Goal: Information Seeking & Learning: Learn about a topic

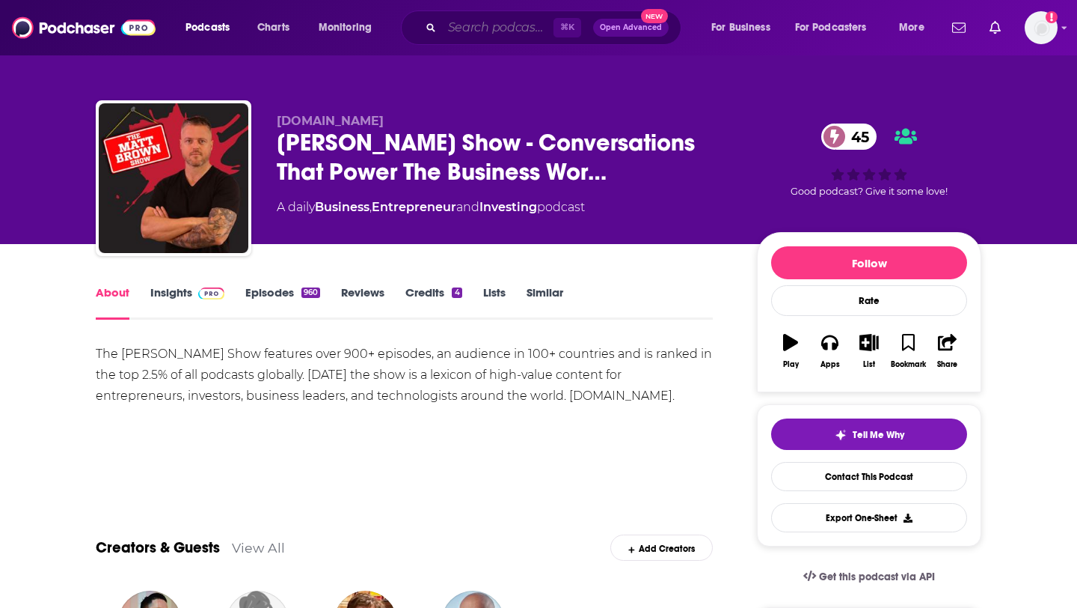
click at [477, 27] on input "Search podcasts, credits, & more..." at bounding box center [497, 28] width 111 height 24
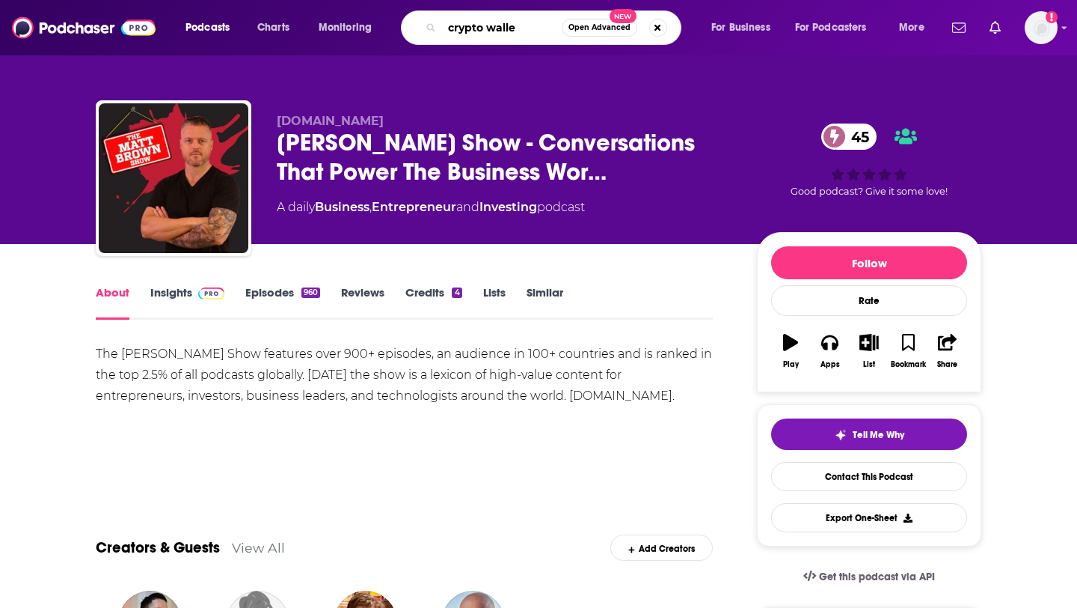
type input "crypto wallet"
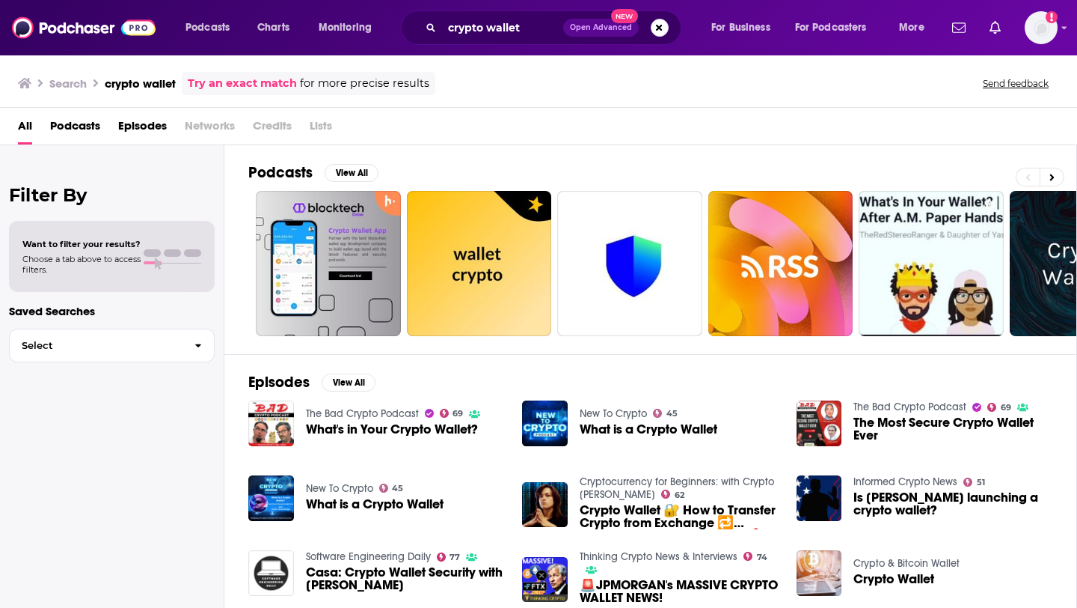
click at [144, 123] on span "Episodes" at bounding box center [142, 129] width 49 height 31
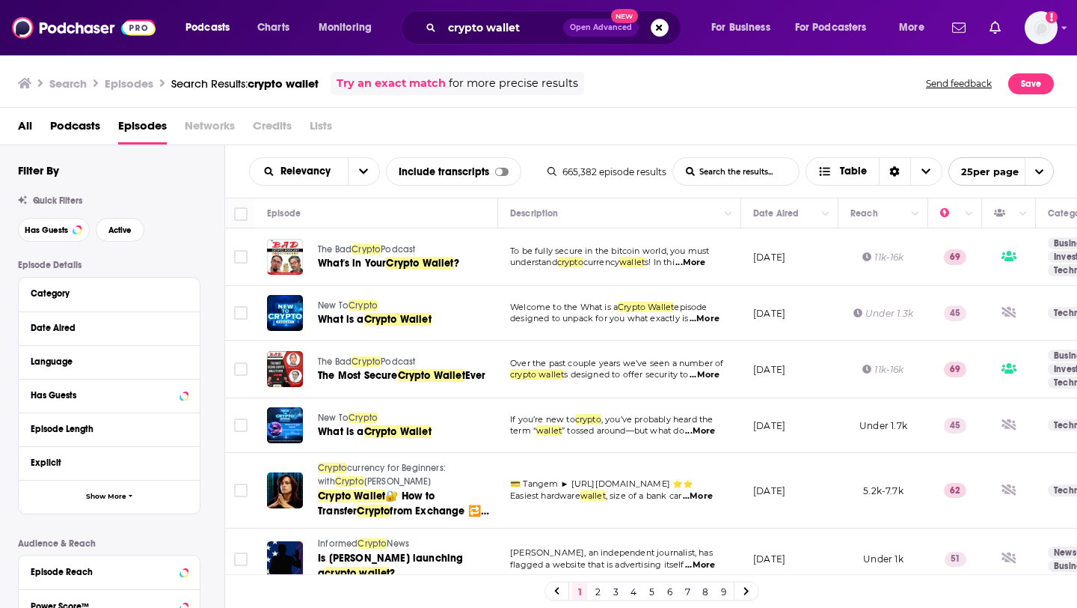
click at [706, 262] on span "...More" at bounding box center [691, 263] width 30 height 12
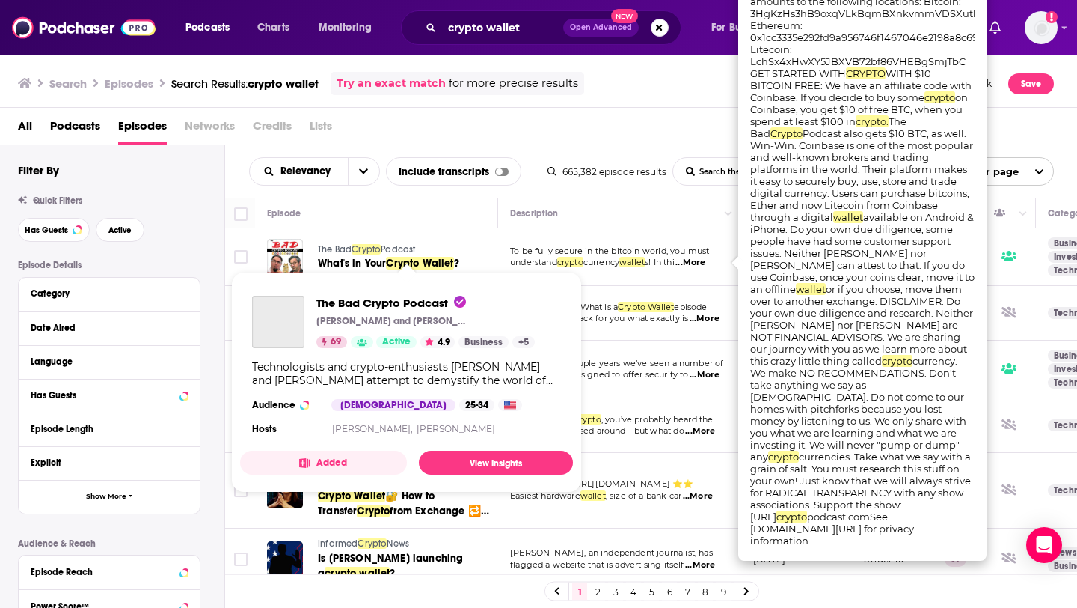
click at [405, 246] on span "Podcast" at bounding box center [398, 249] width 34 height 10
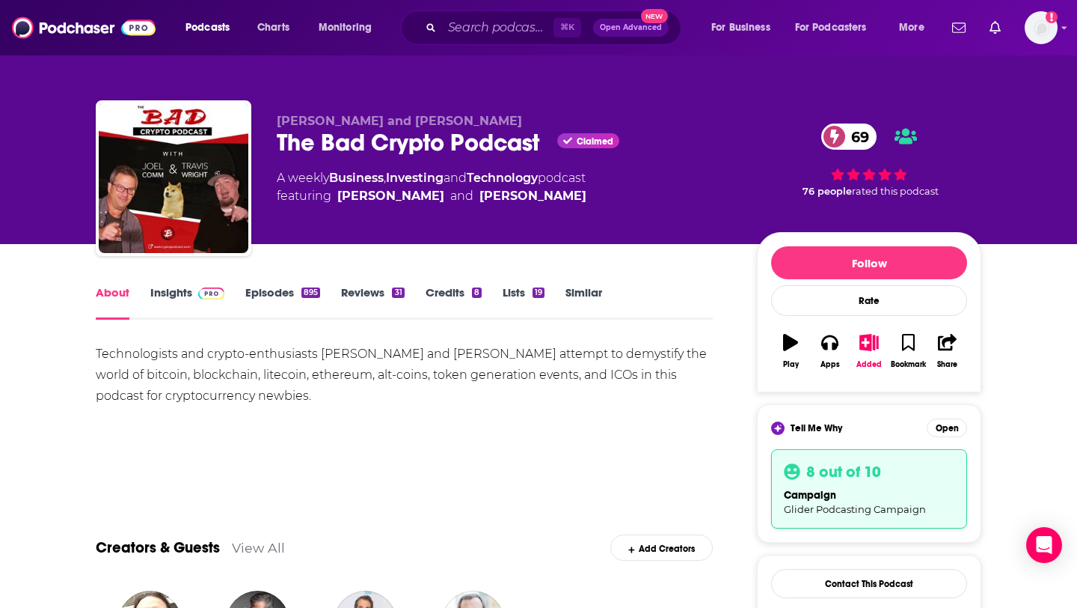
click at [223, 293] on img at bounding box center [211, 293] width 26 height 12
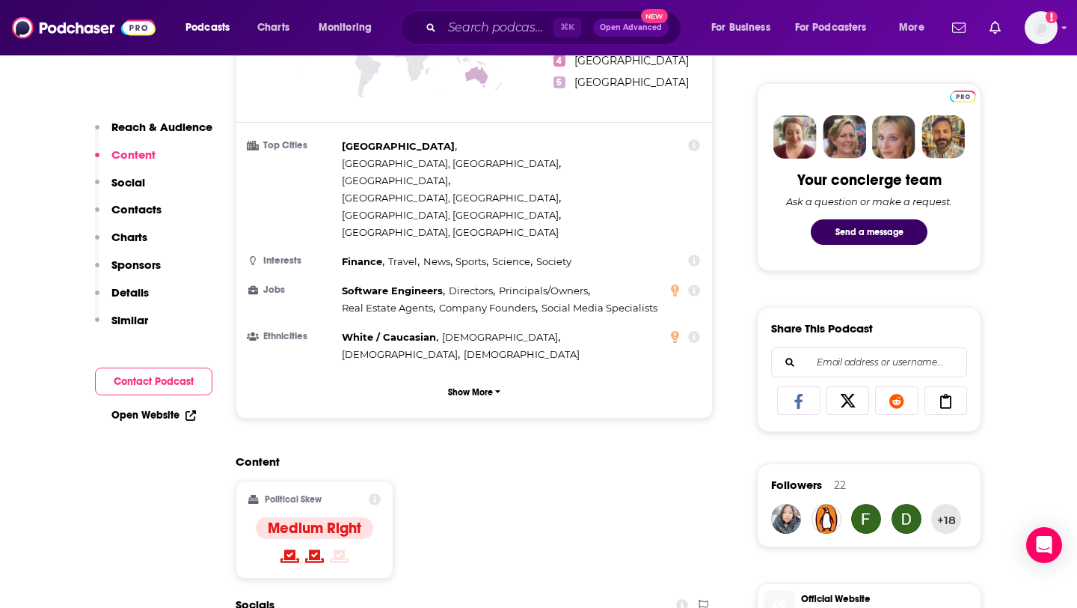
scroll to position [1010, 0]
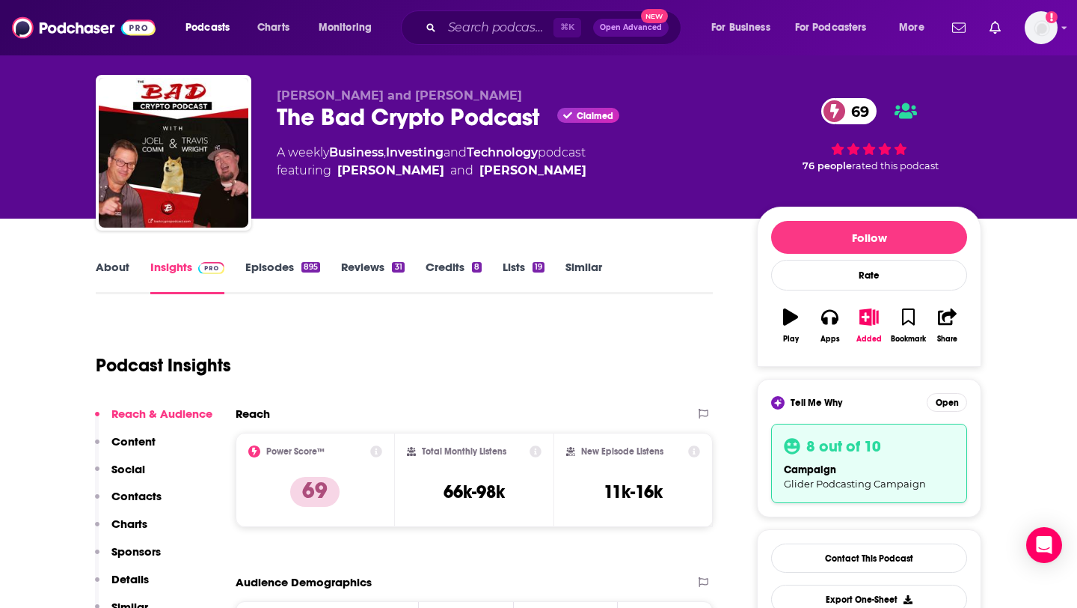
scroll to position [0, 0]
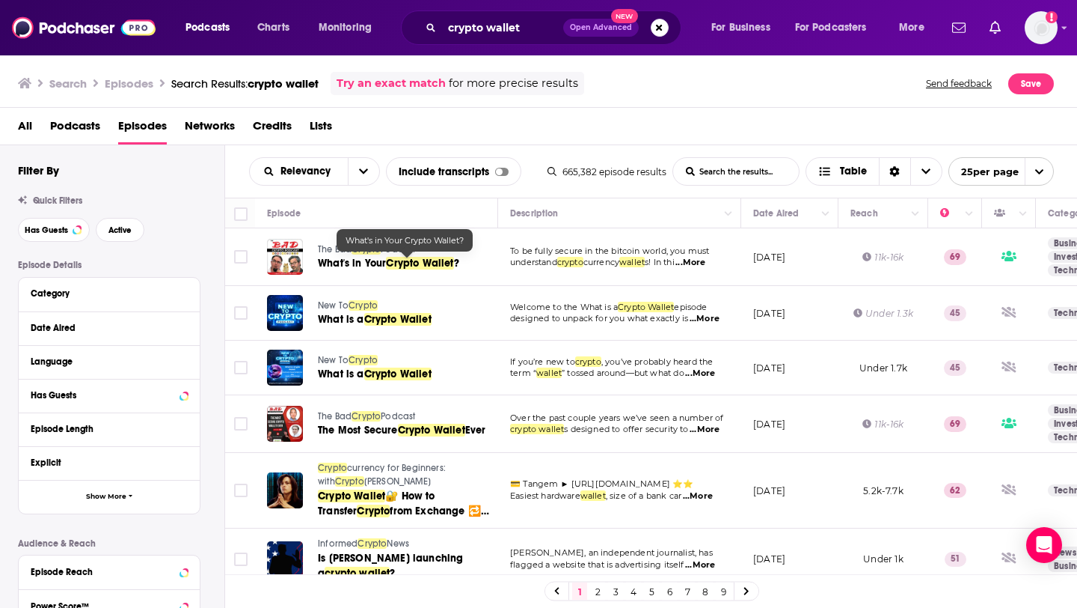
click at [412, 264] on span "Crypto Wallet" at bounding box center [419, 263] width 67 height 13
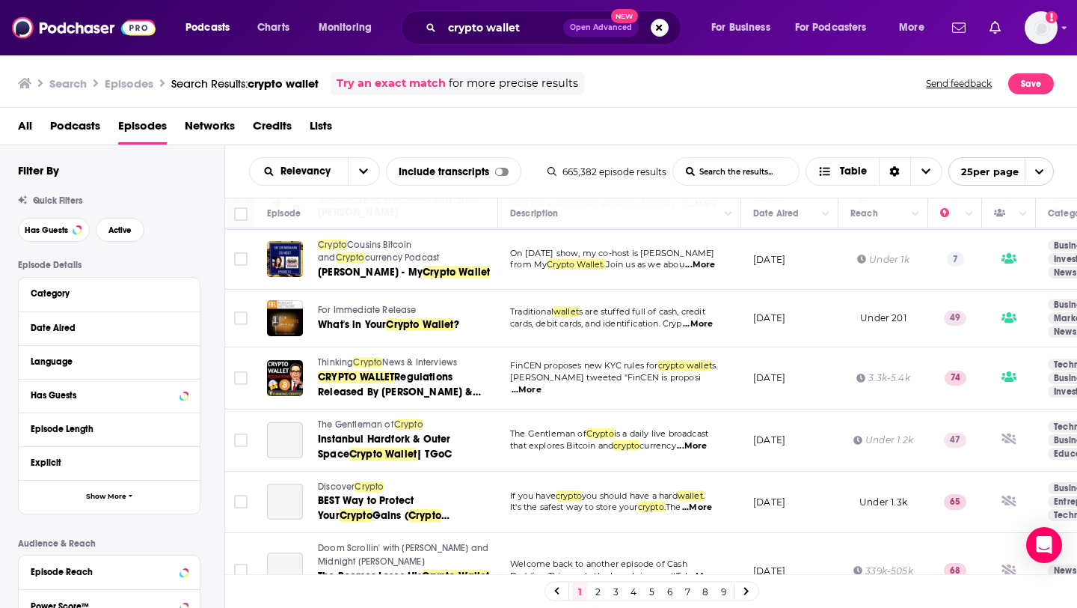
scroll to position [1151, 0]
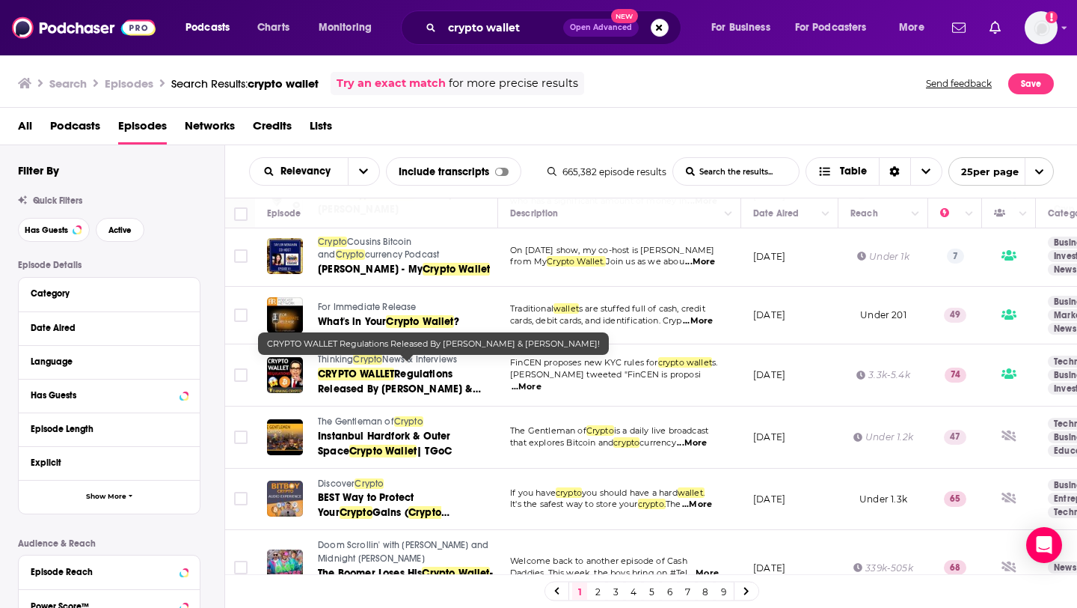
click at [441, 367] on span "Regulations Released By [PERSON_NAME] & [PERSON_NAME]!" at bounding box center [399, 388] width 163 height 43
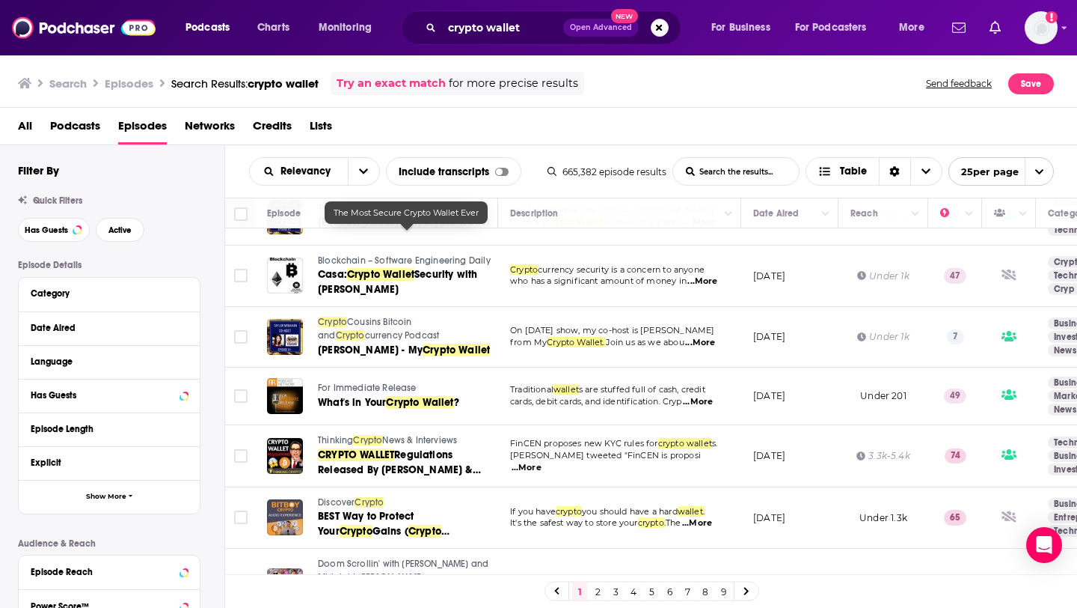
scroll to position [1171, 0]
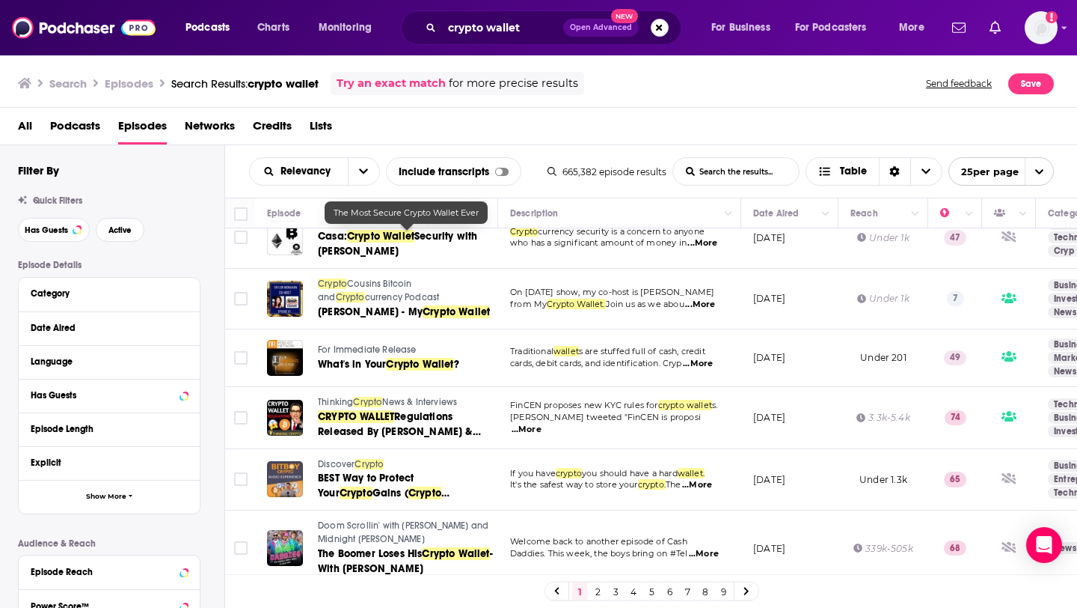
click at [599, 590] on link "2" at bounding box center [597, 591] width 15 height 18
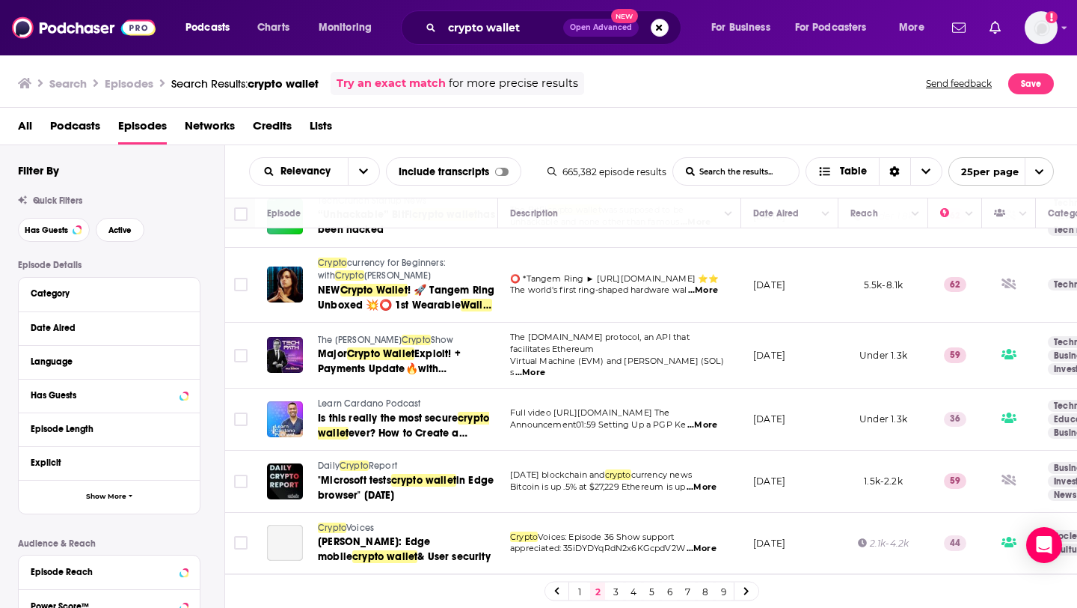
scroll to position [232, 0]
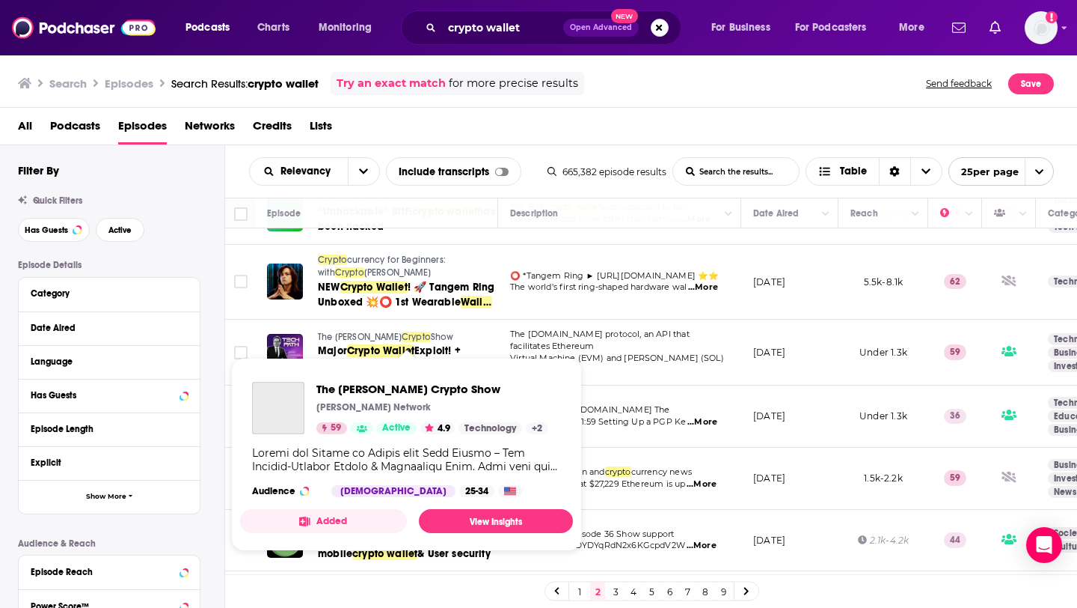
click at [431, 331] on span "Show" at bounding box center [442, 336] width 23 height 10
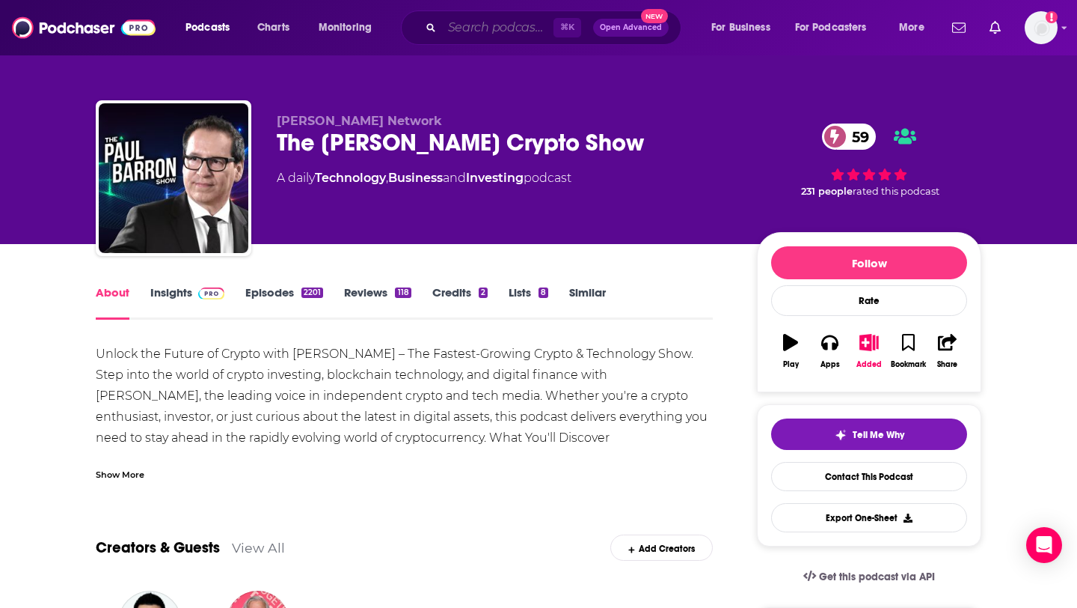
click at [497, 27] on input "Search podcasts, credits, & more..." at bounding box center [497, 28] width 111 height 24
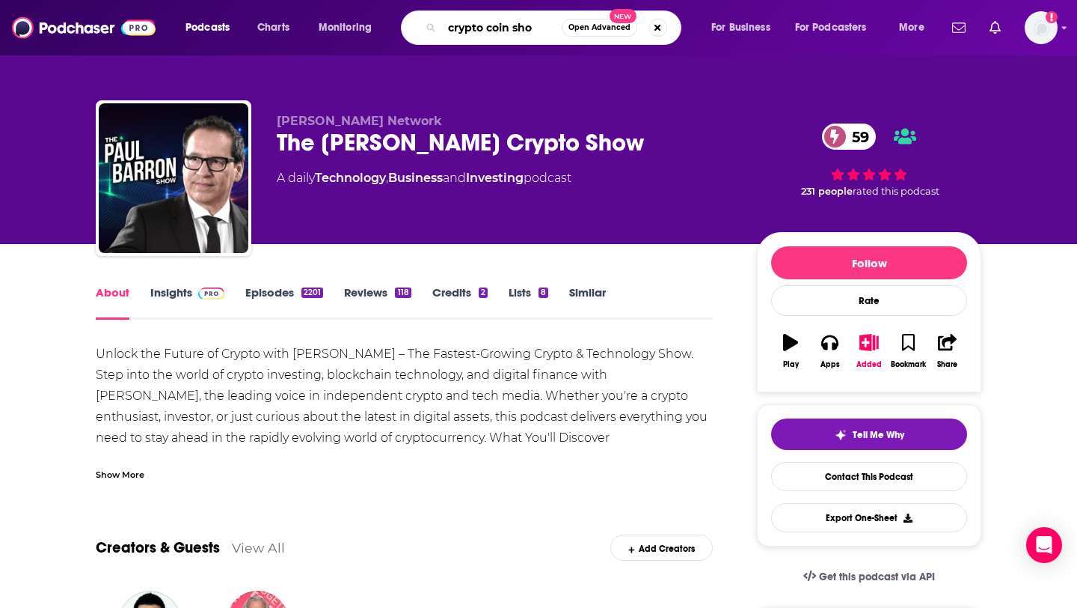
type input "crypto coin show"
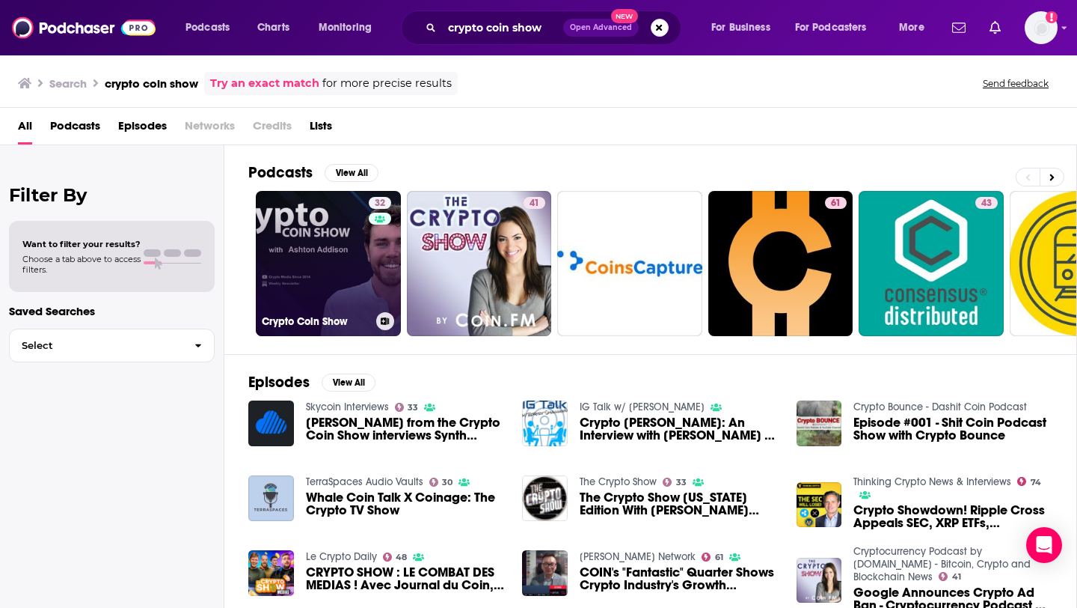
click at [317, 265] on link "32 Crypto Coin Show" at bounding box center [328, 263] width 145 height 145
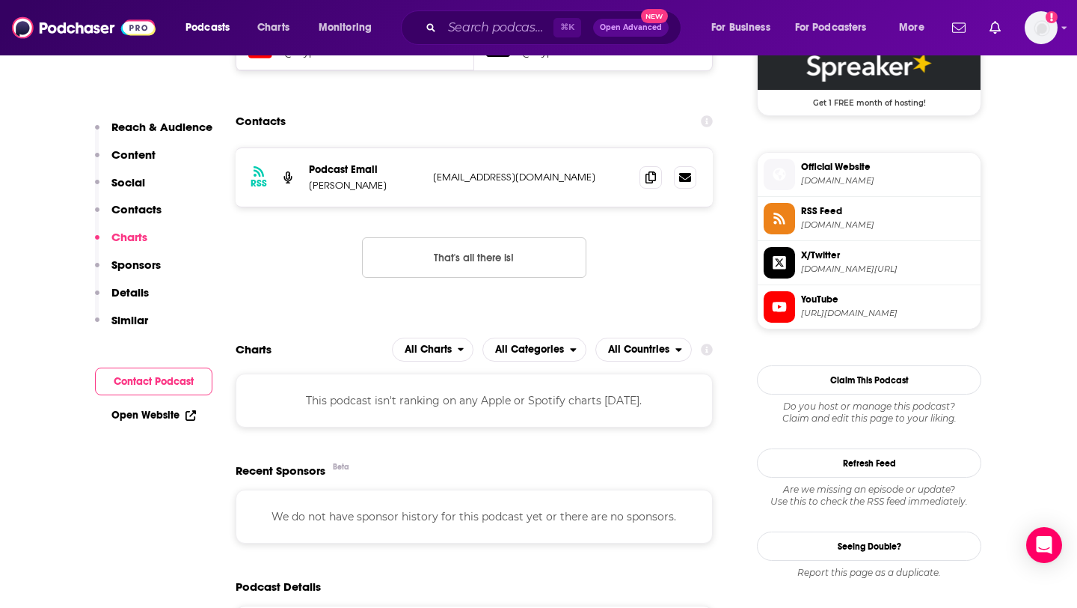
scroll to position [1113, 0]
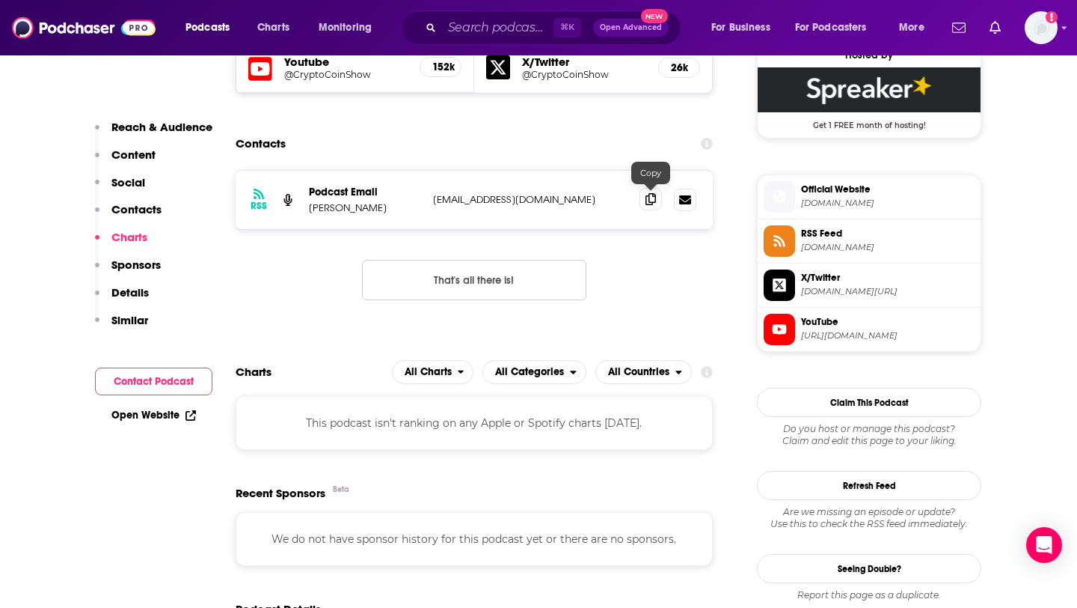
click at [654, 202] on icon at bounding box center [651, 199] width 10 height 12
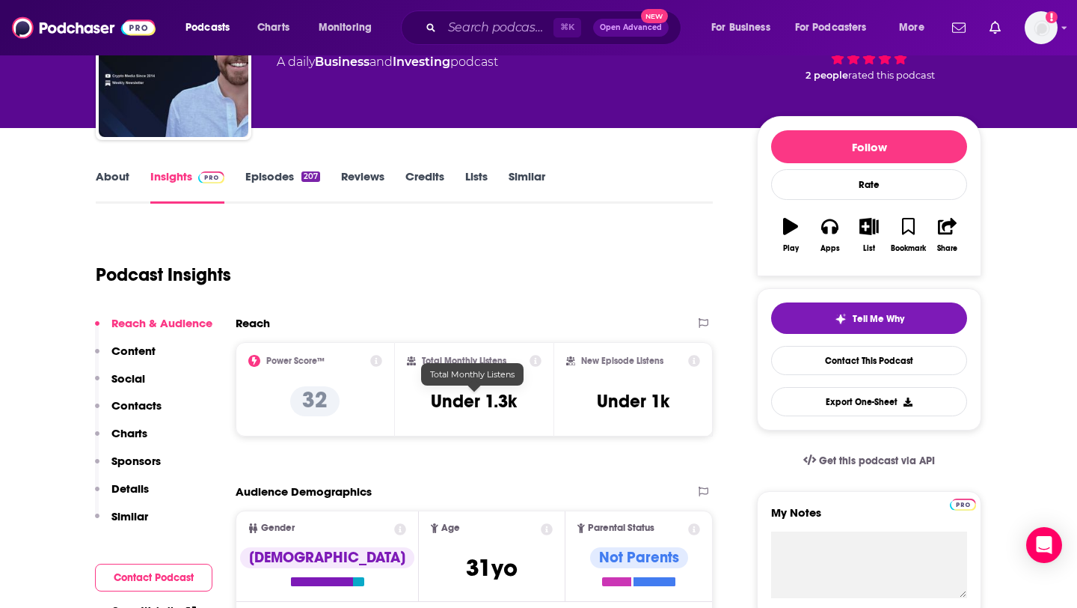
scroll to position [0, 0]
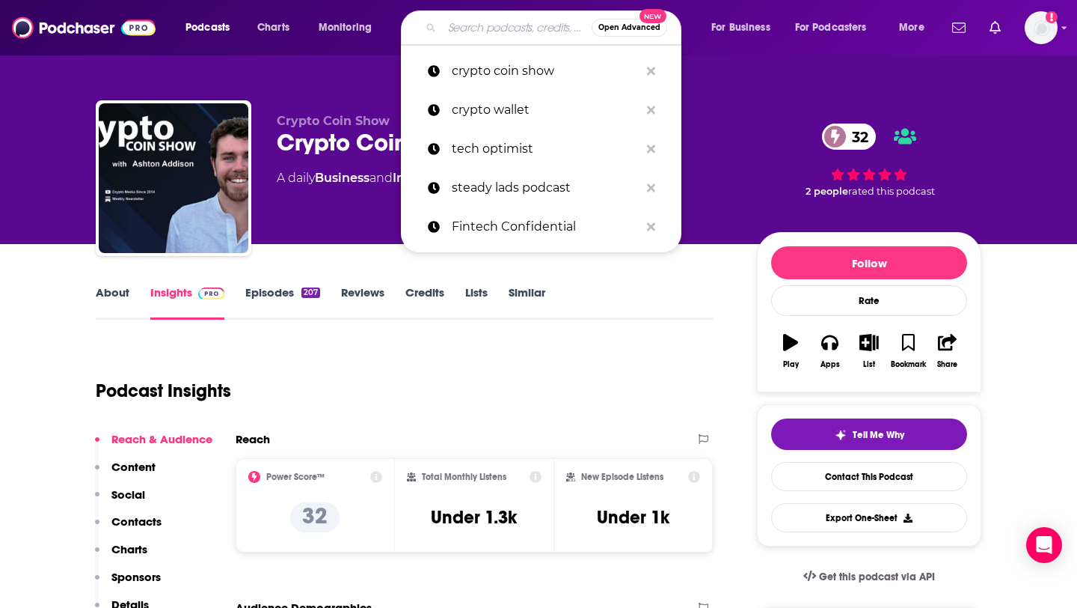
click at [501, 35] on input "Search podcasts, credits, & more..." at bounding box center [517, 28] width 150 height 24
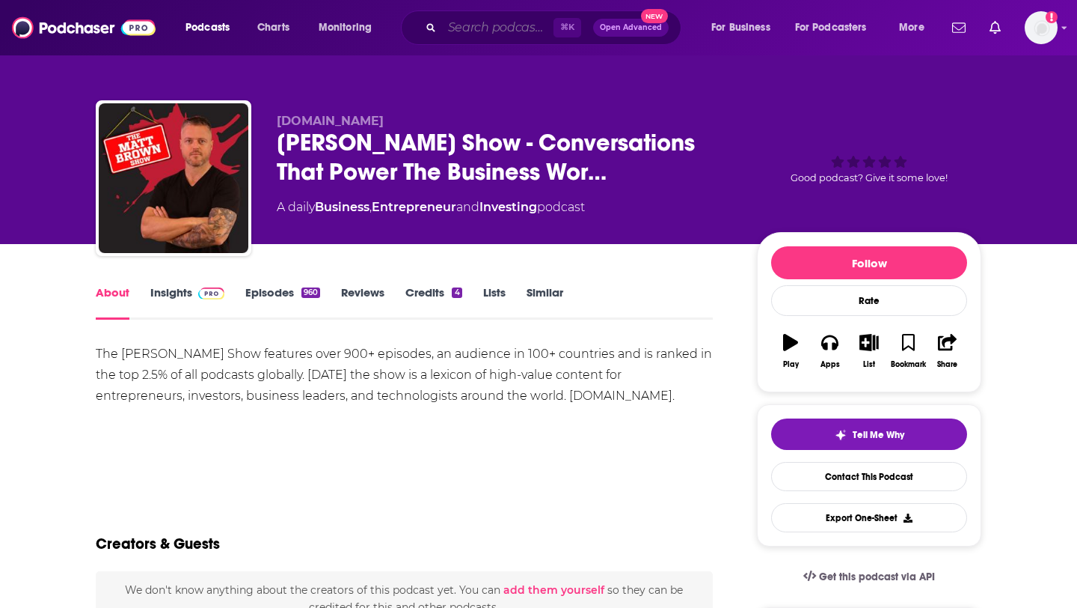
click at [464, 28] on input "Search podcasts, credits, & more..." at bounding box center [497, 28] width 111 height 24
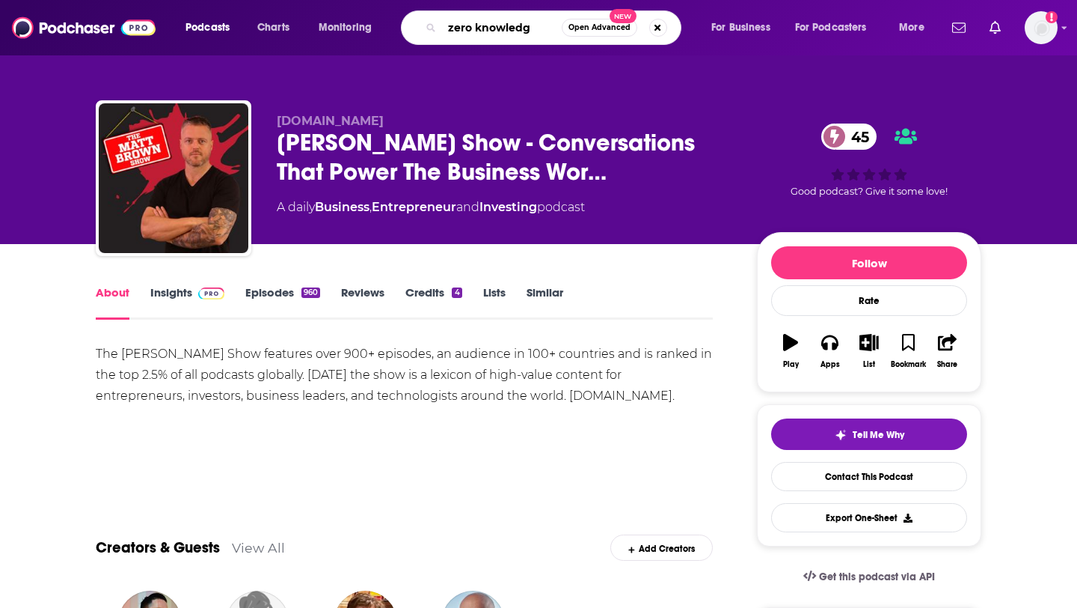
type input "zero knowledge"
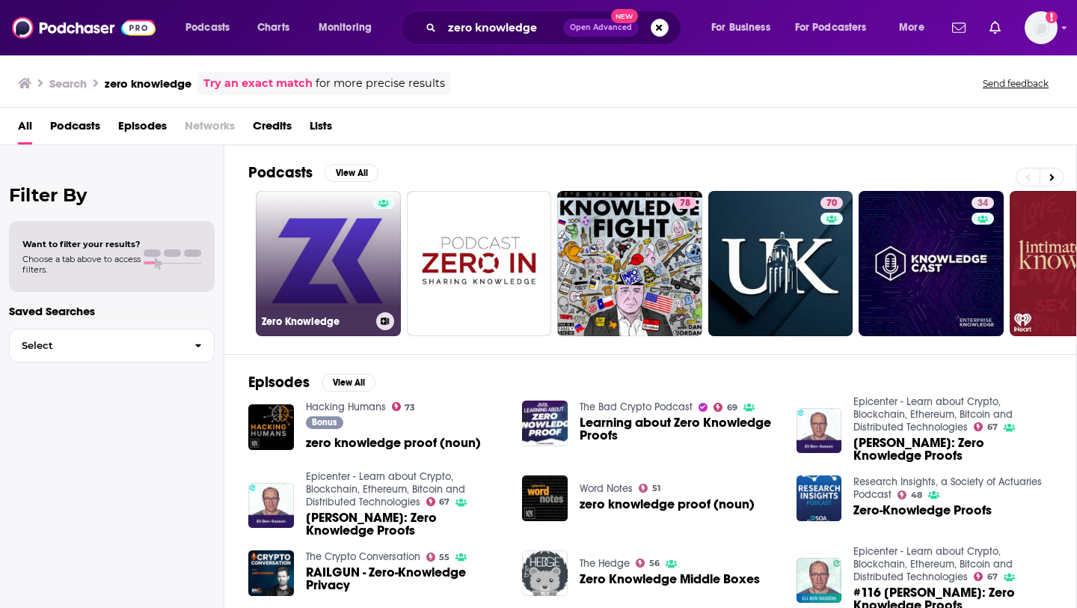
click at [337, 267] on link "Zero Knowledge" at bounding box center [328, 263] width 145 height 145
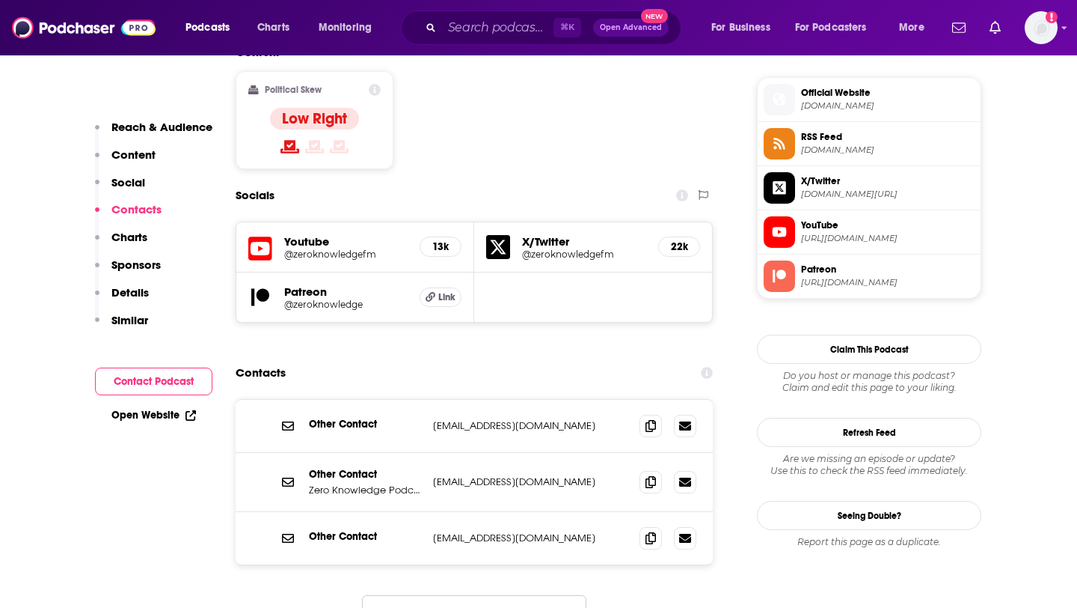
scroll to position [1194, 0]
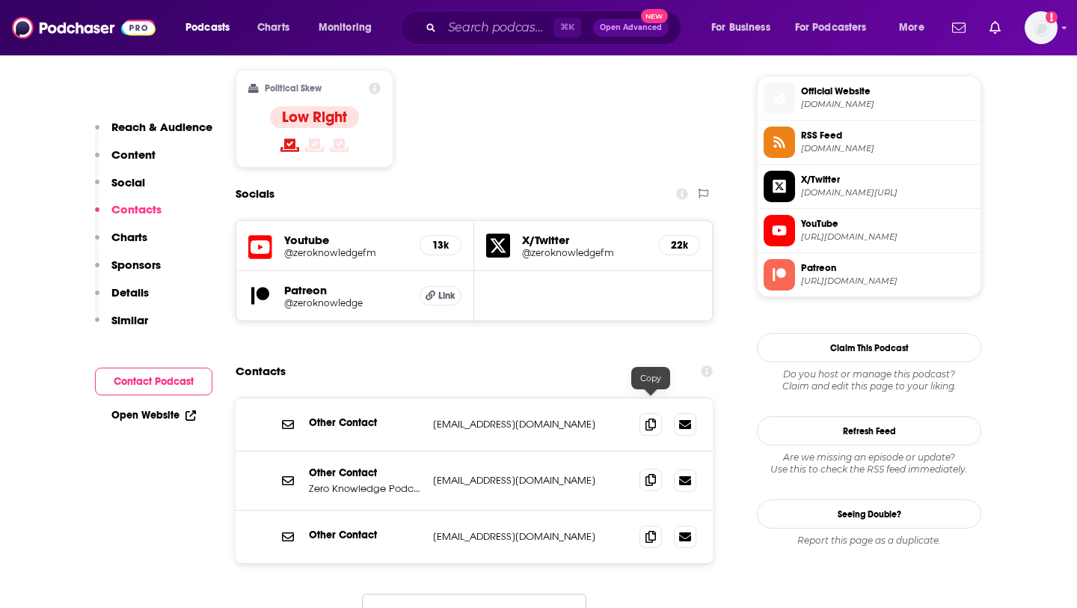
click at [652, 468] on span at bounding box center [651, 479] width 22 height 22
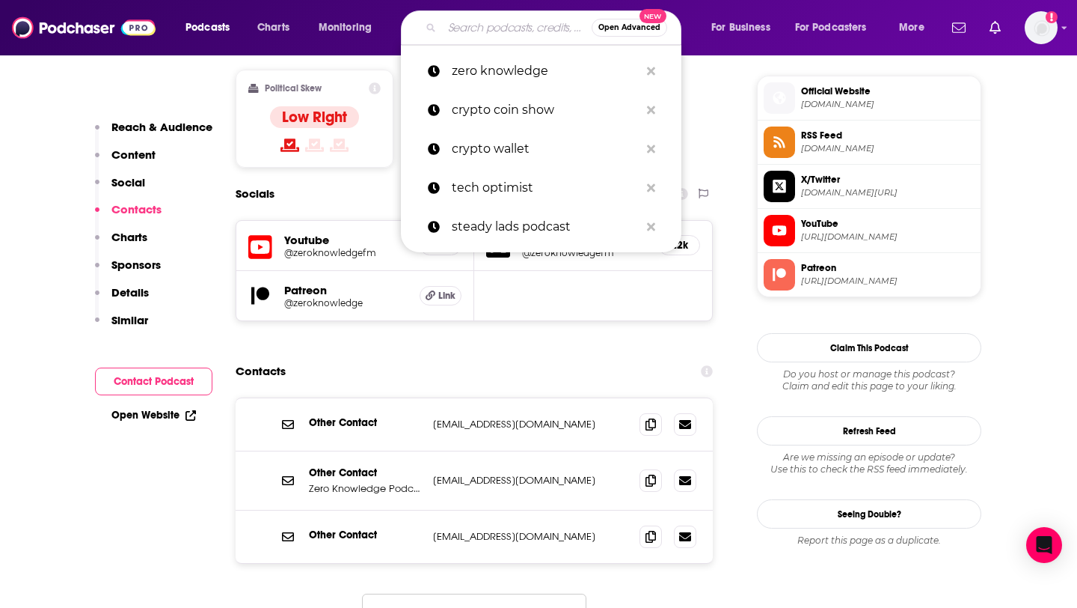
click at [475, 30] on input "Search podcasts, credits, & more..." at bounding box center [517, 28] width 150 height 24
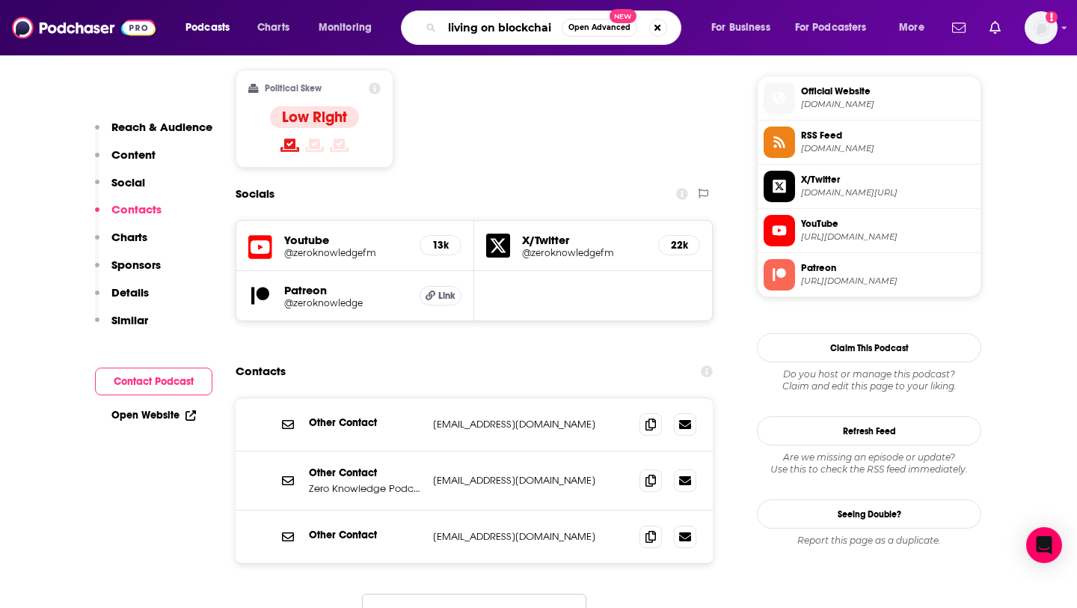
type input "living on blockchain"
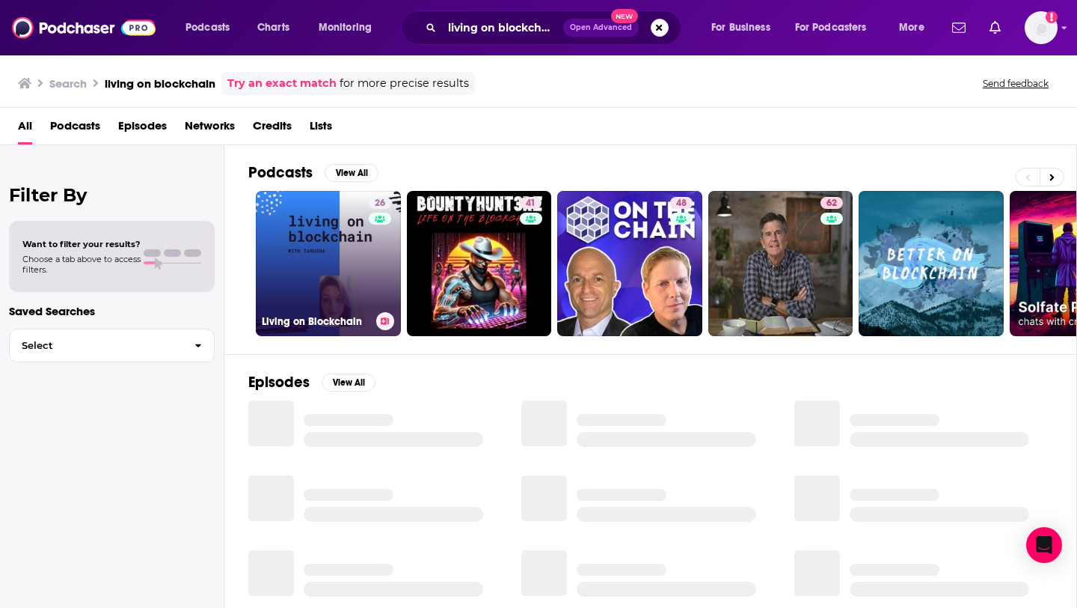
click at [356, 269] on link "26 Living on Blockchain" at bounding box center [328, 263] width 145 height 145
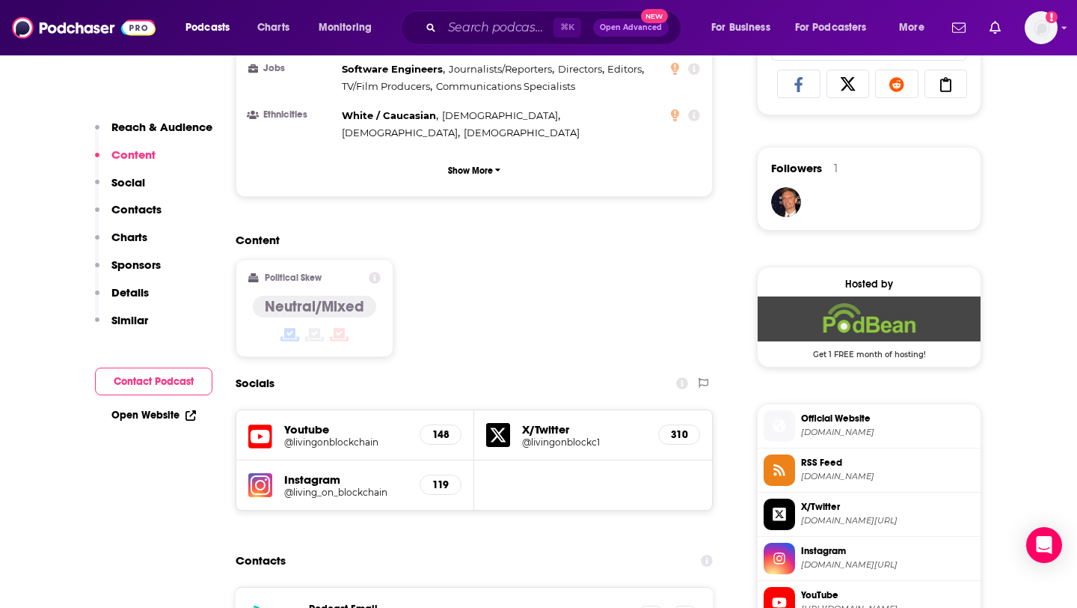
scroll to position [1006, 0]
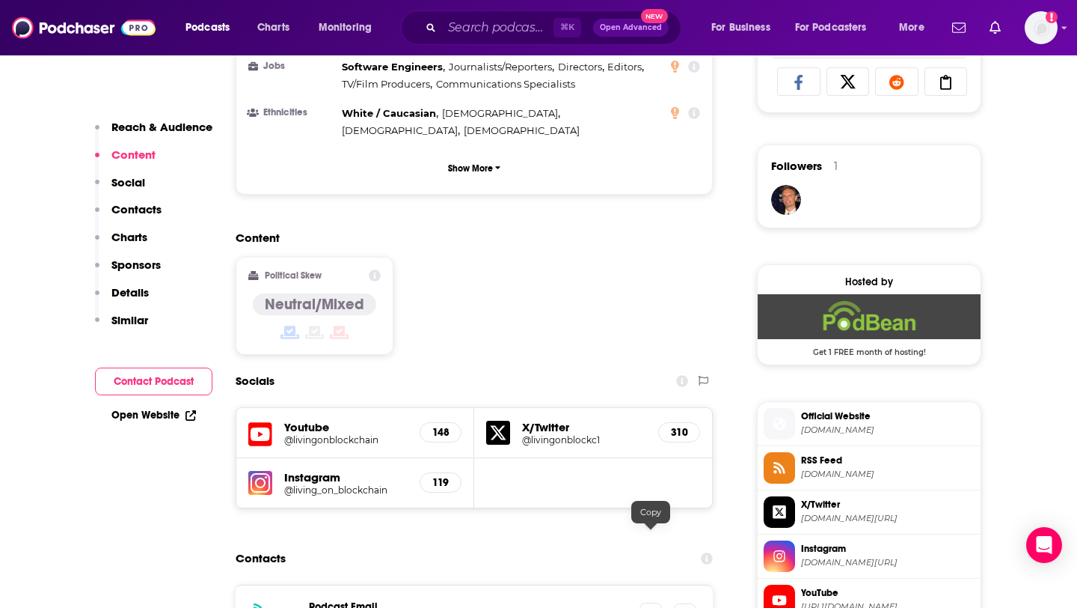
click at [648, 607] on icon at bounding box center [651, 614] width 10 height 12
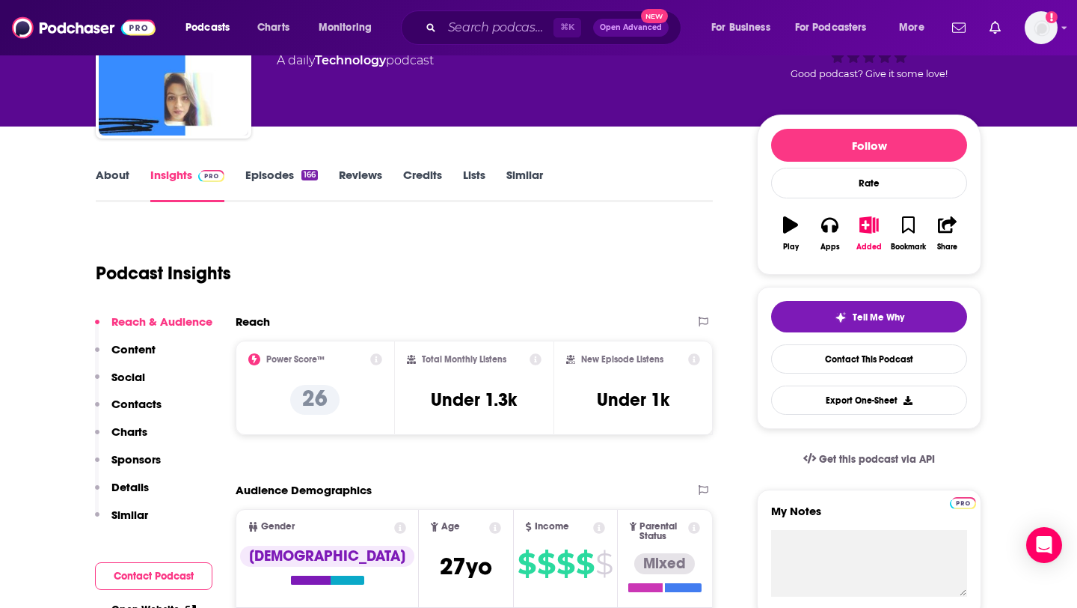
scroll to position [0, 0]
